Goal: Task Accomplishment & Management: Use online tool/utility

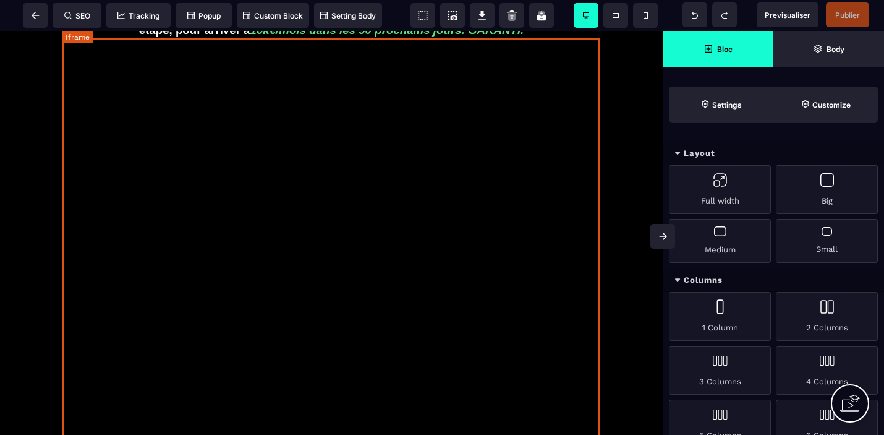
scroll to position [153, 0]
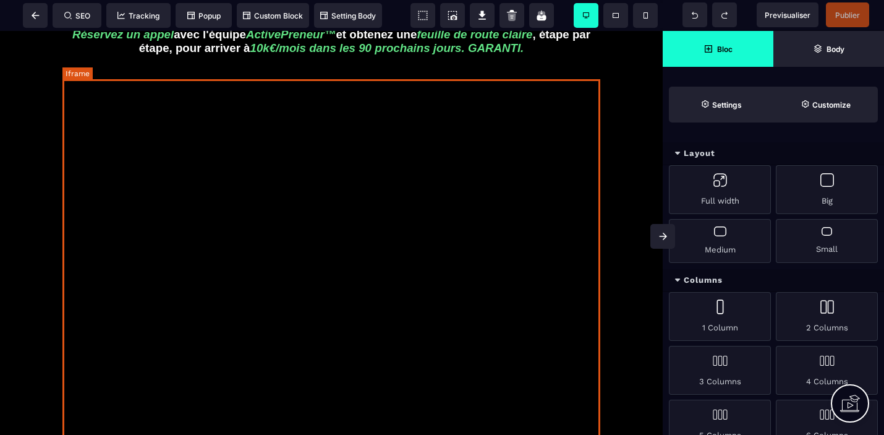
click at [399, 367] on div at bounding box center [331, 324] width 538 height 495
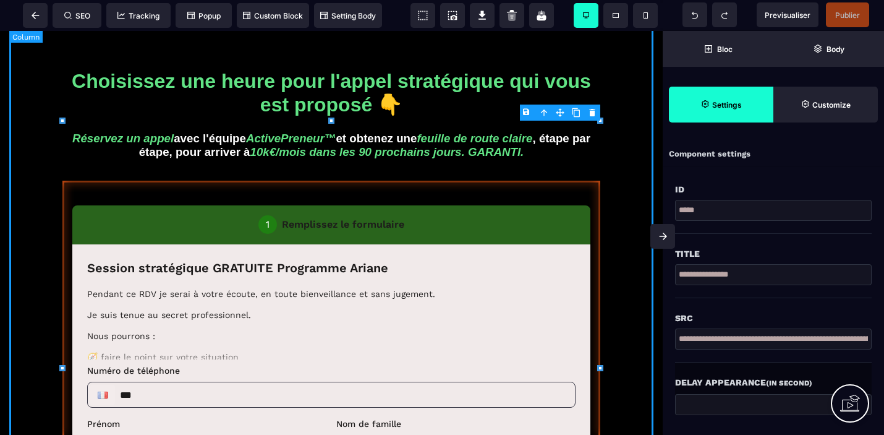
scroll to position [0, 0]
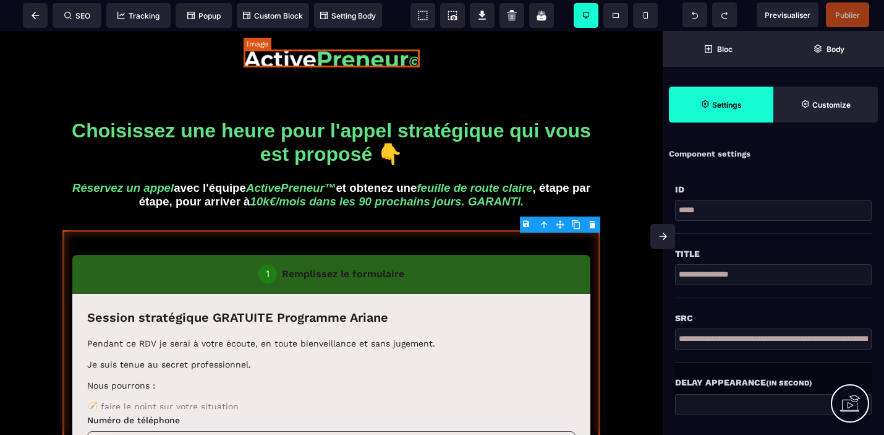
click at [390, 56] on img at bounding box center [332, 58] width 176 height 18
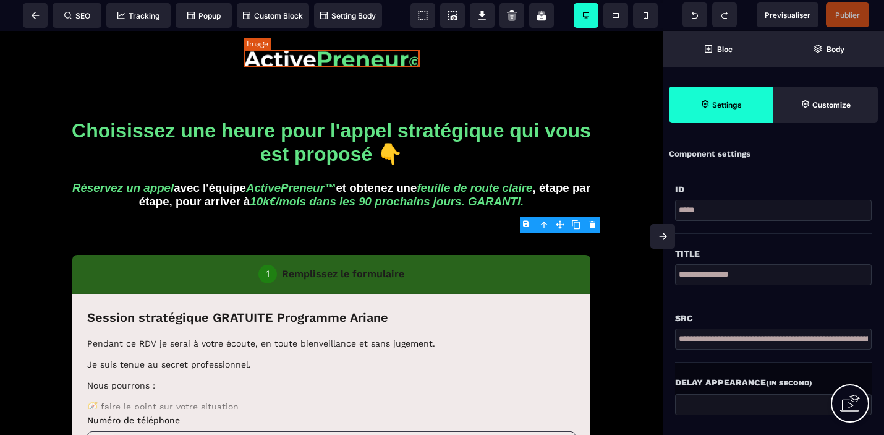
select select
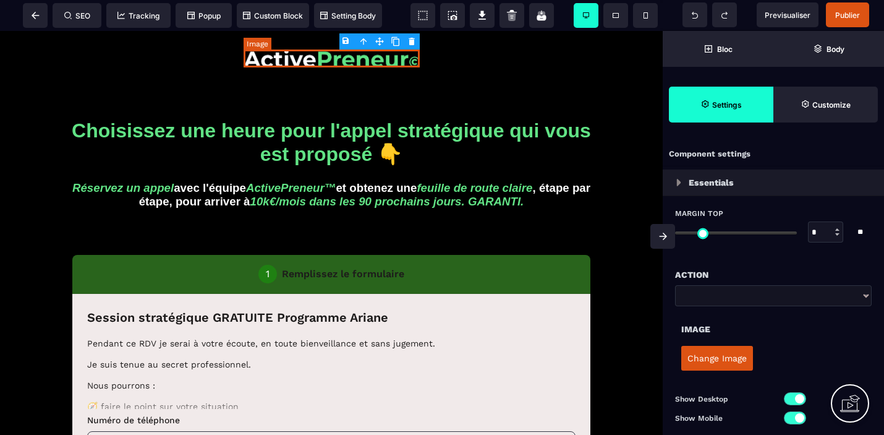
click at [407, 57] on img at bounding box center [332, 58] width 176 height 18
click at [34, 19] on icon at bounding box center [36, 15] width 8 height 7
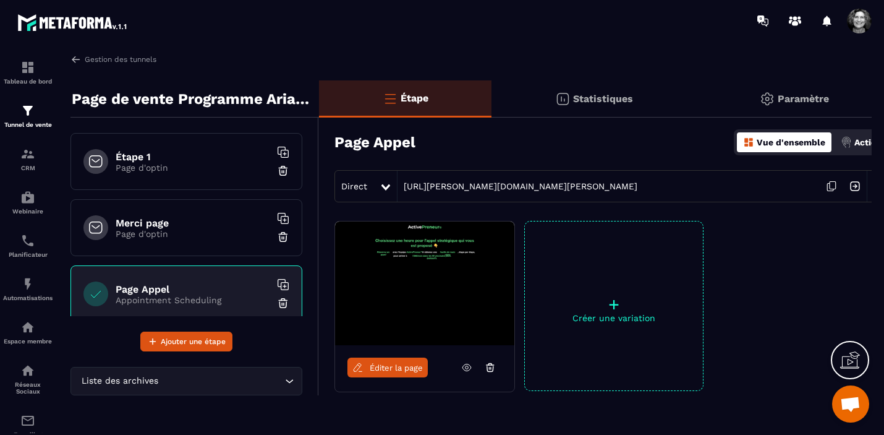
click at [171, 174] on div "Étape 1 Page d'optin" at bounding box center [186, 161] width 232 height 57
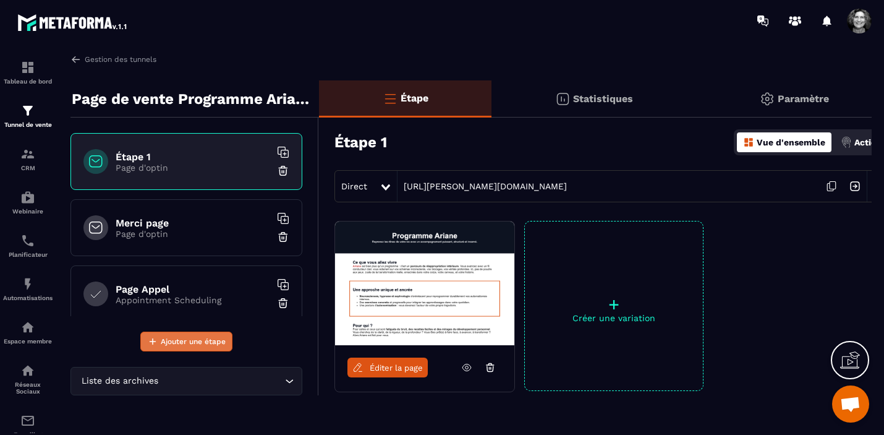
click at [194, 347] on span "Ajouter une étape" at bounding box center [193, 341] width 65 height 12
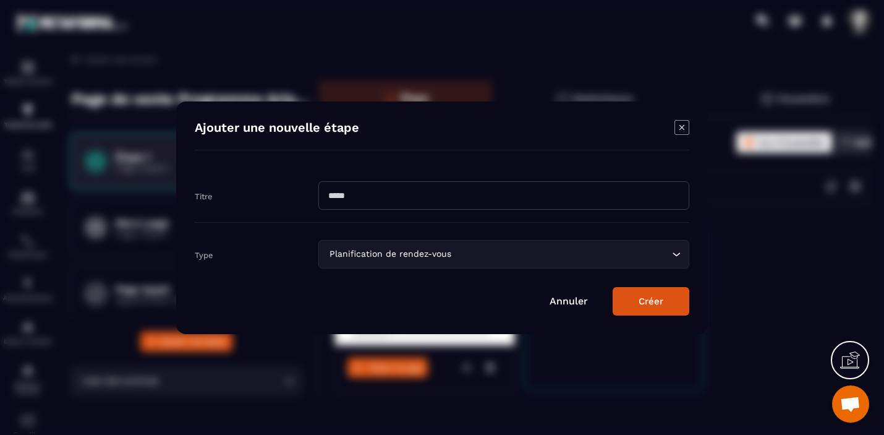
click at [341, 194] on input "Modal window" at bounding box center [503, 195] width 371 height 28
type input "******"
click at [674, 254] on icon "Search for option" at bounding box center [676, 254] width 12 height 12
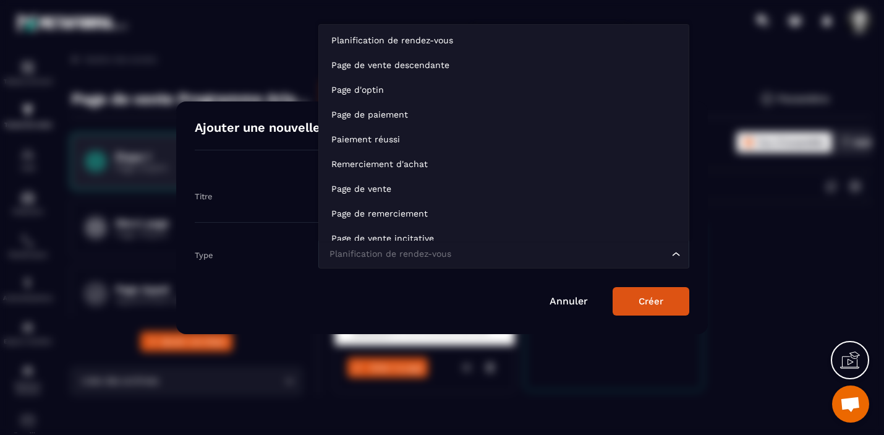
scroll to position [9, 0]
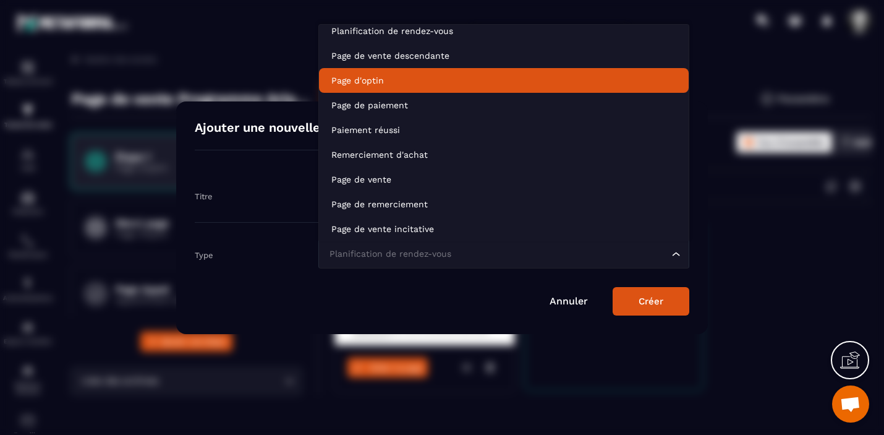
click at [500, 69] on li "Page d'optin" at bounding box center [504, 80] width 370 height 25
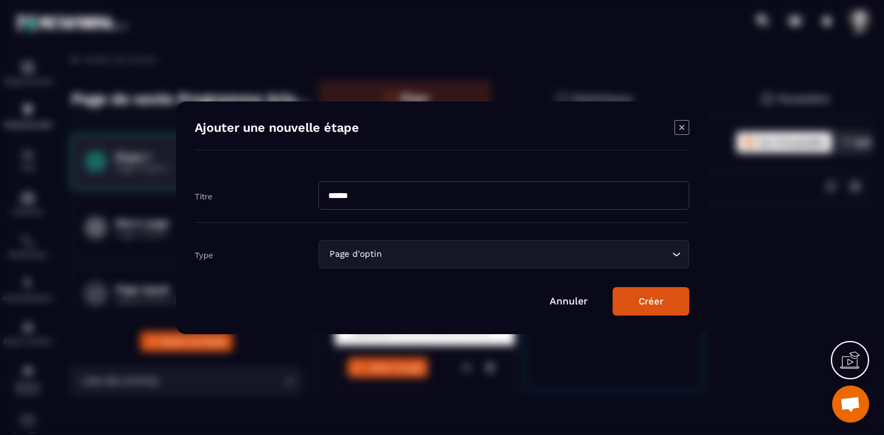
click at [633, 297] on button "Créer" at bounding box center [651, 301] width 77 height 28
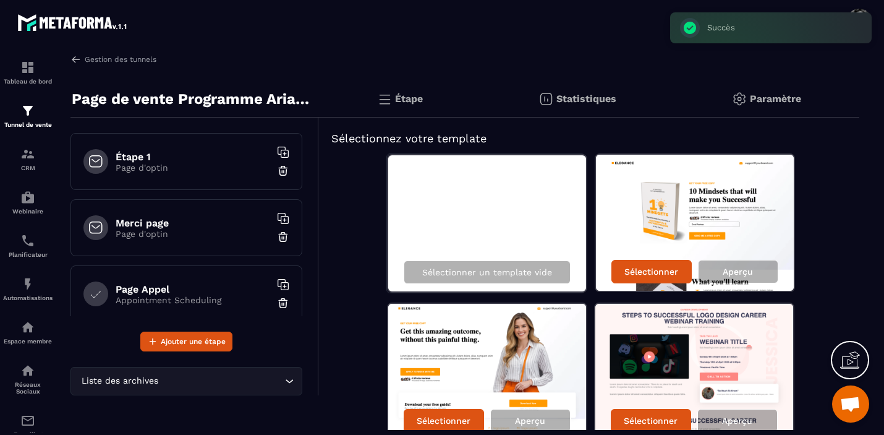
click at [168, 275] on div "Page Appel Appointment Scheduling" at bounding box center [186, 293] width 232 height 57
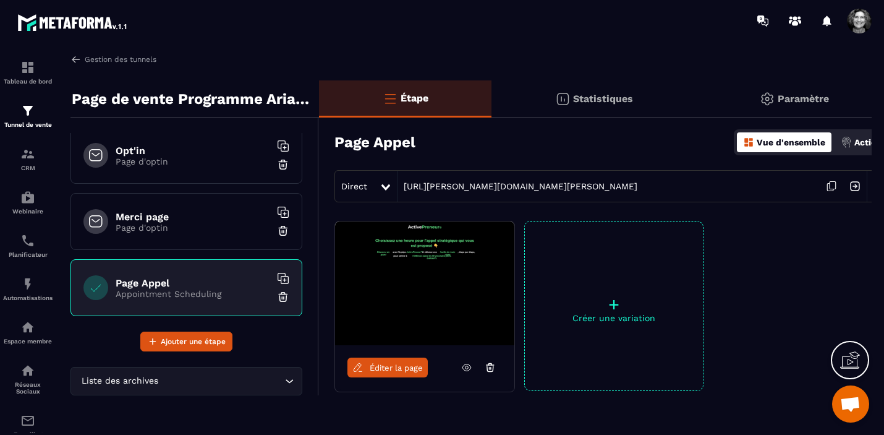
scroll to position [72, 0]
drag, startPoint x: 205, startPoint y: 291, endPoint x: 210, endPoint y: 140, distance: 150.3
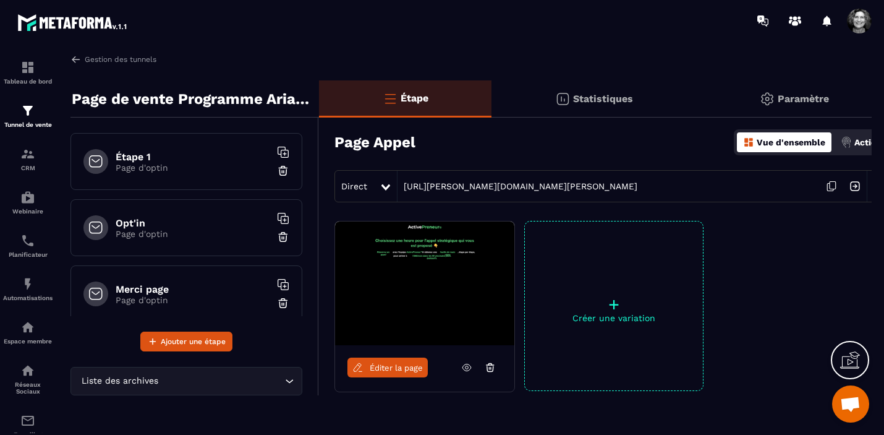
click at [198, 224] on h6 "Opt'in" at bounding box center [193, 223] width 155 height 12
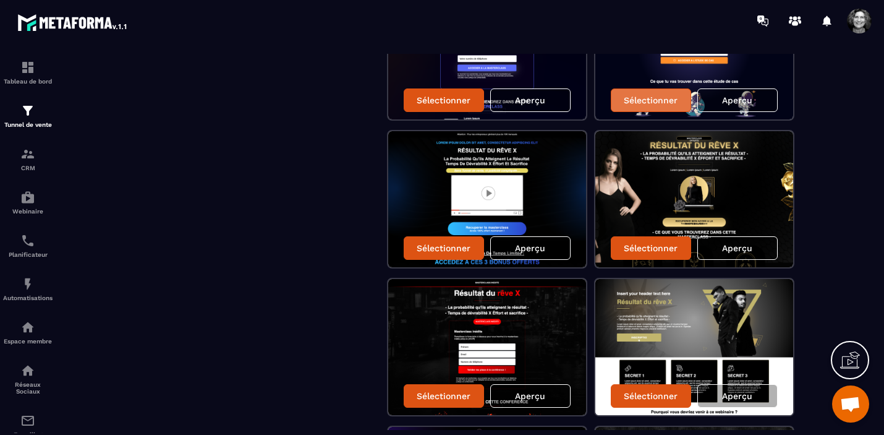
scroll to position [1660, 0]
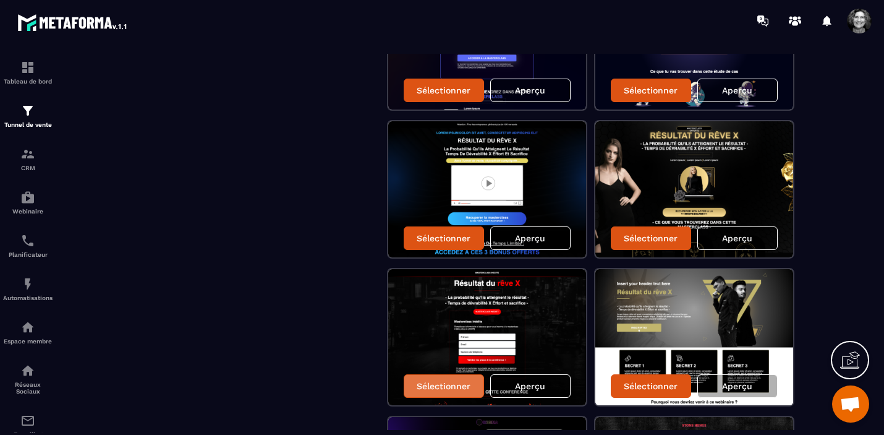
click at [451, 387] on p "Sélectionner" at bounding box center [444, 386] width 54 height 10
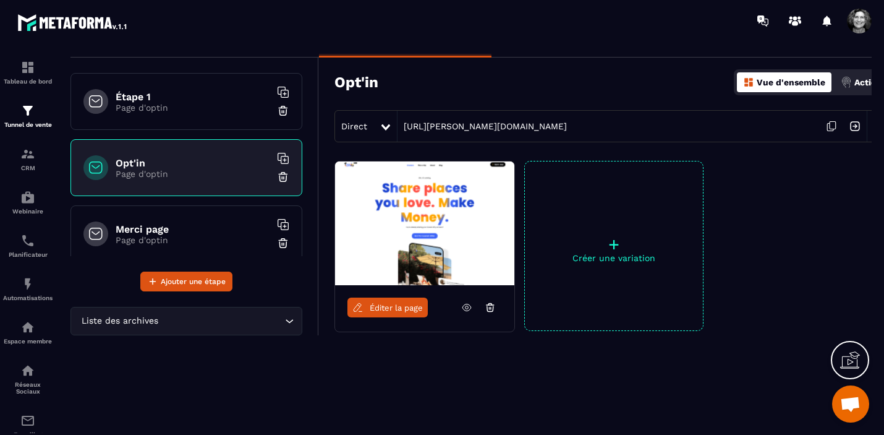
click at [386, 310] on span "Éditer la page" at bounding box center [396, 307] width 53 height 9
